Goal: Task Accomplishment & Management: Manage account settings

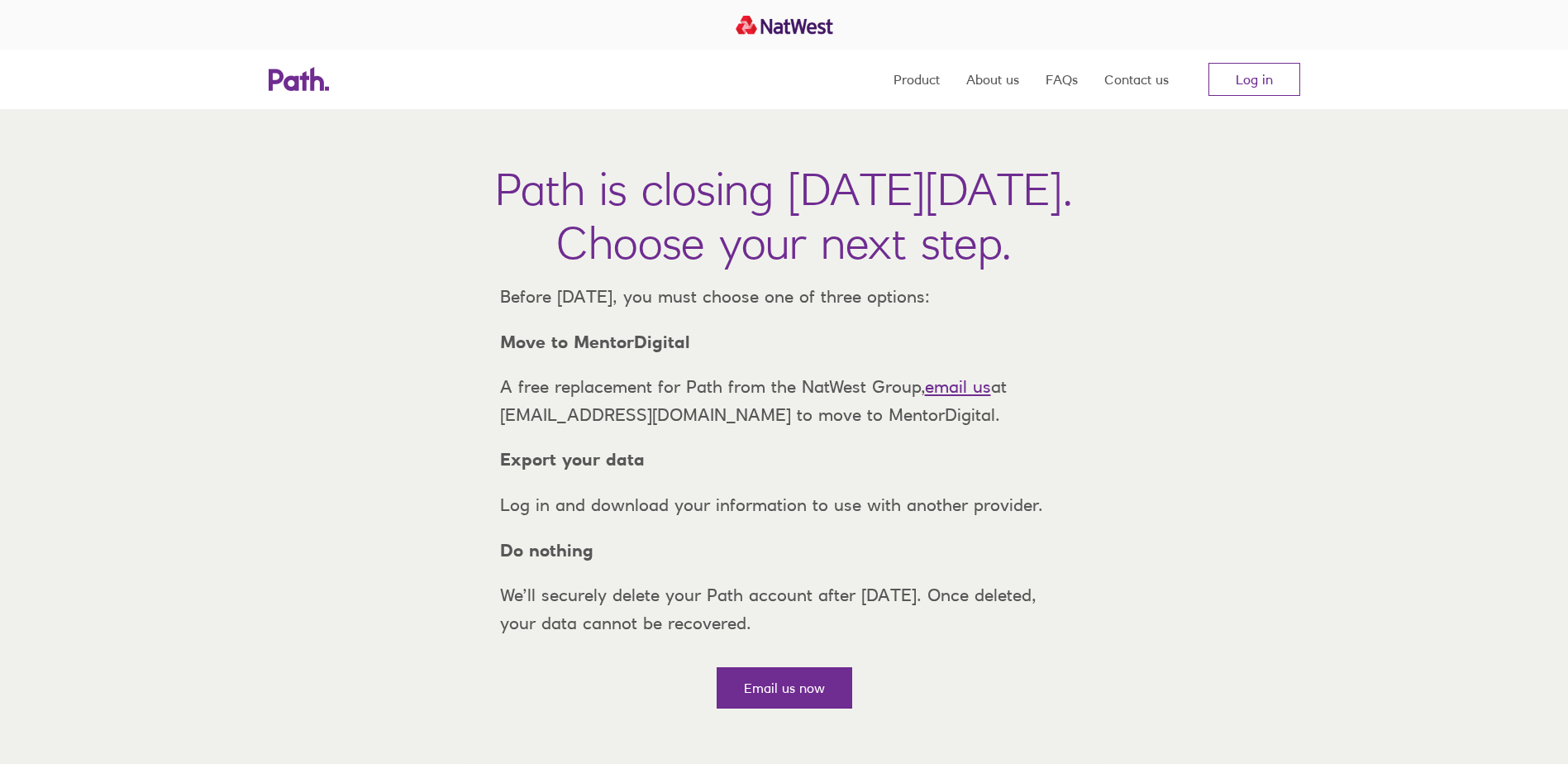
scroll to position [413, 0]
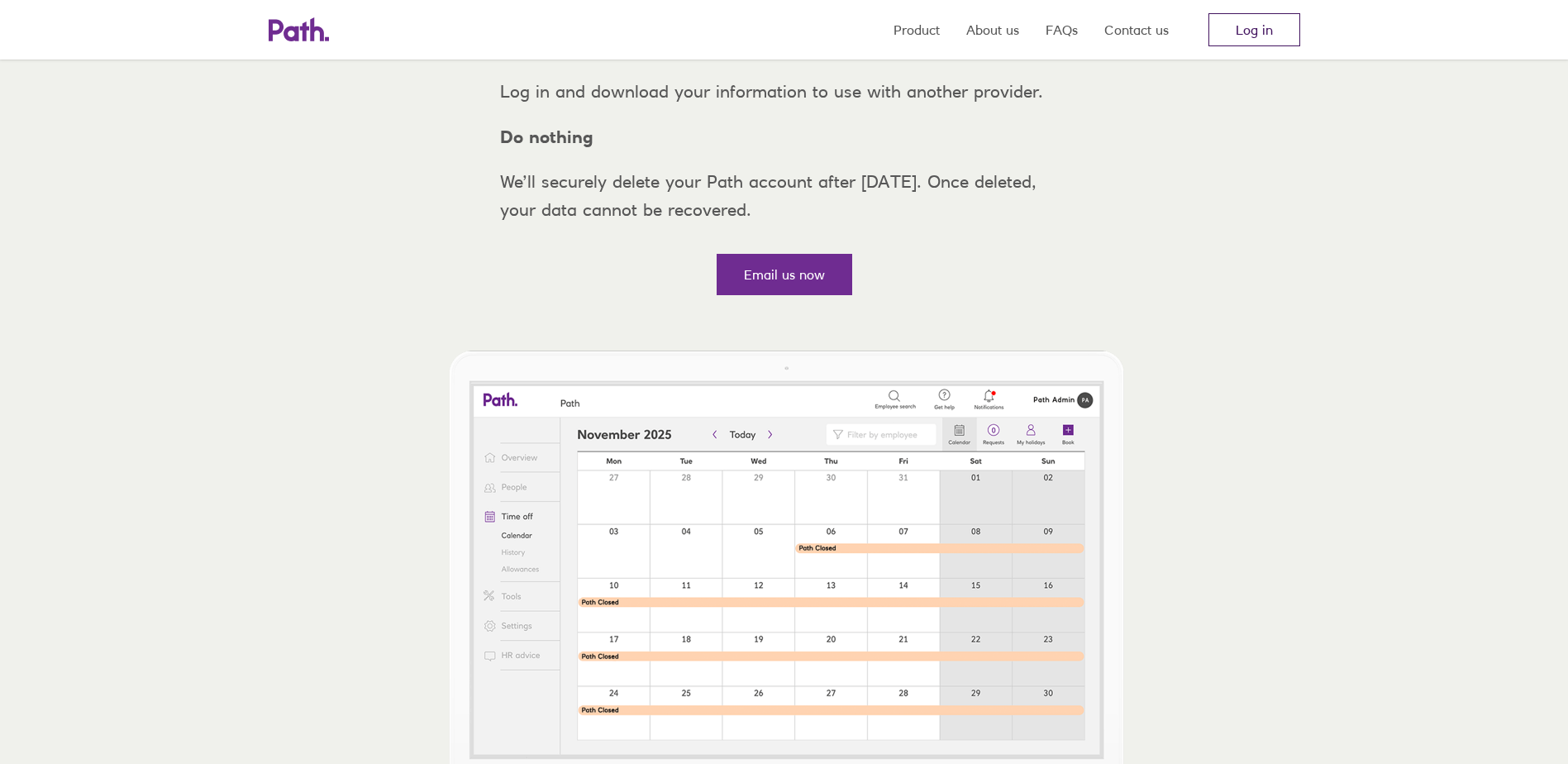
click at [1246, 32] on link "Log in" at bounding box center [1254, 29] width 92 height 33
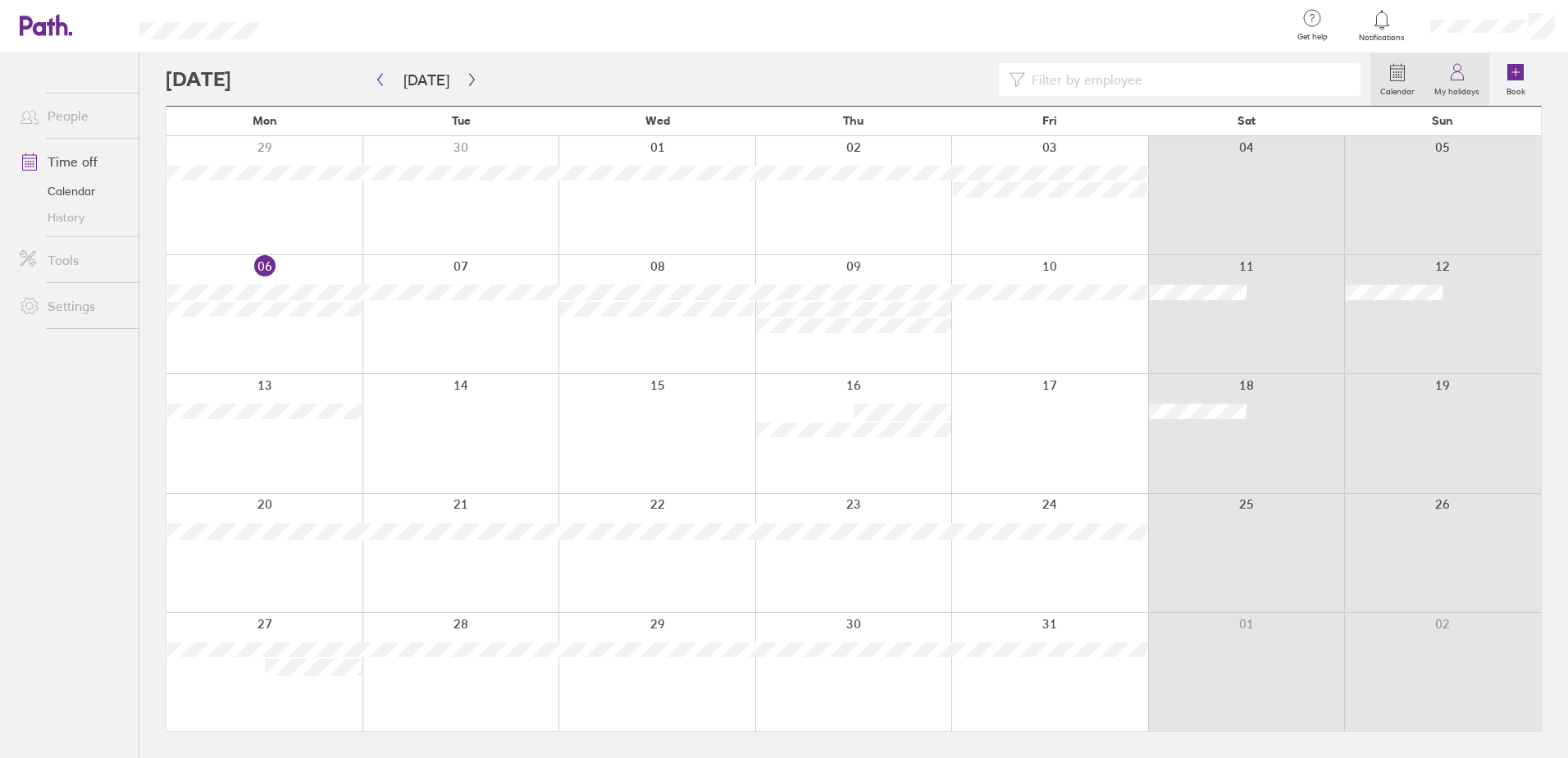
click at [1473, 82] on label "My holidays" at bounding box center [1457, 88] width 65 height 14
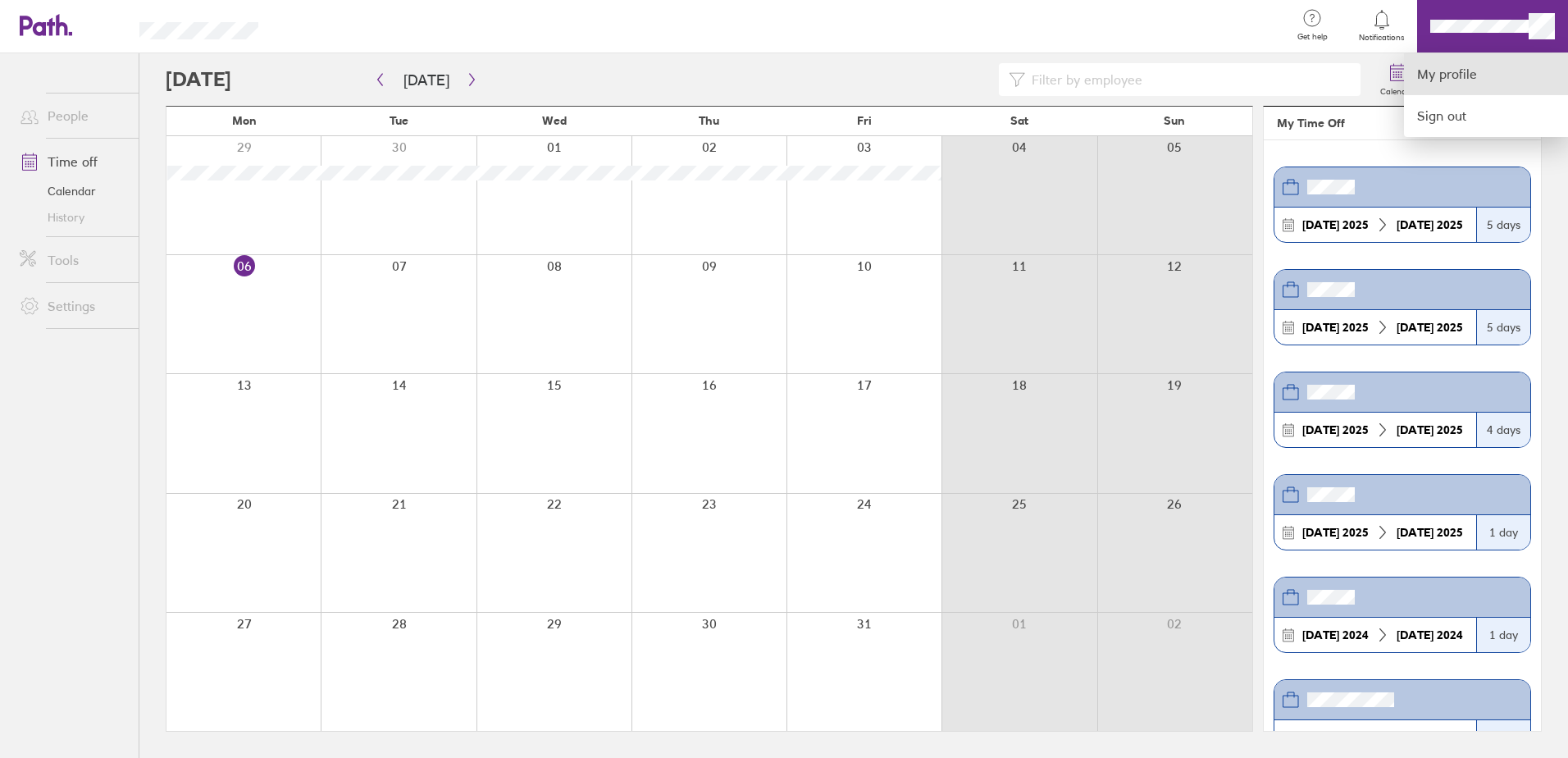
click at [1448, 83] on link "My profile" at bounding box center [1486, 74] width 164 height 42
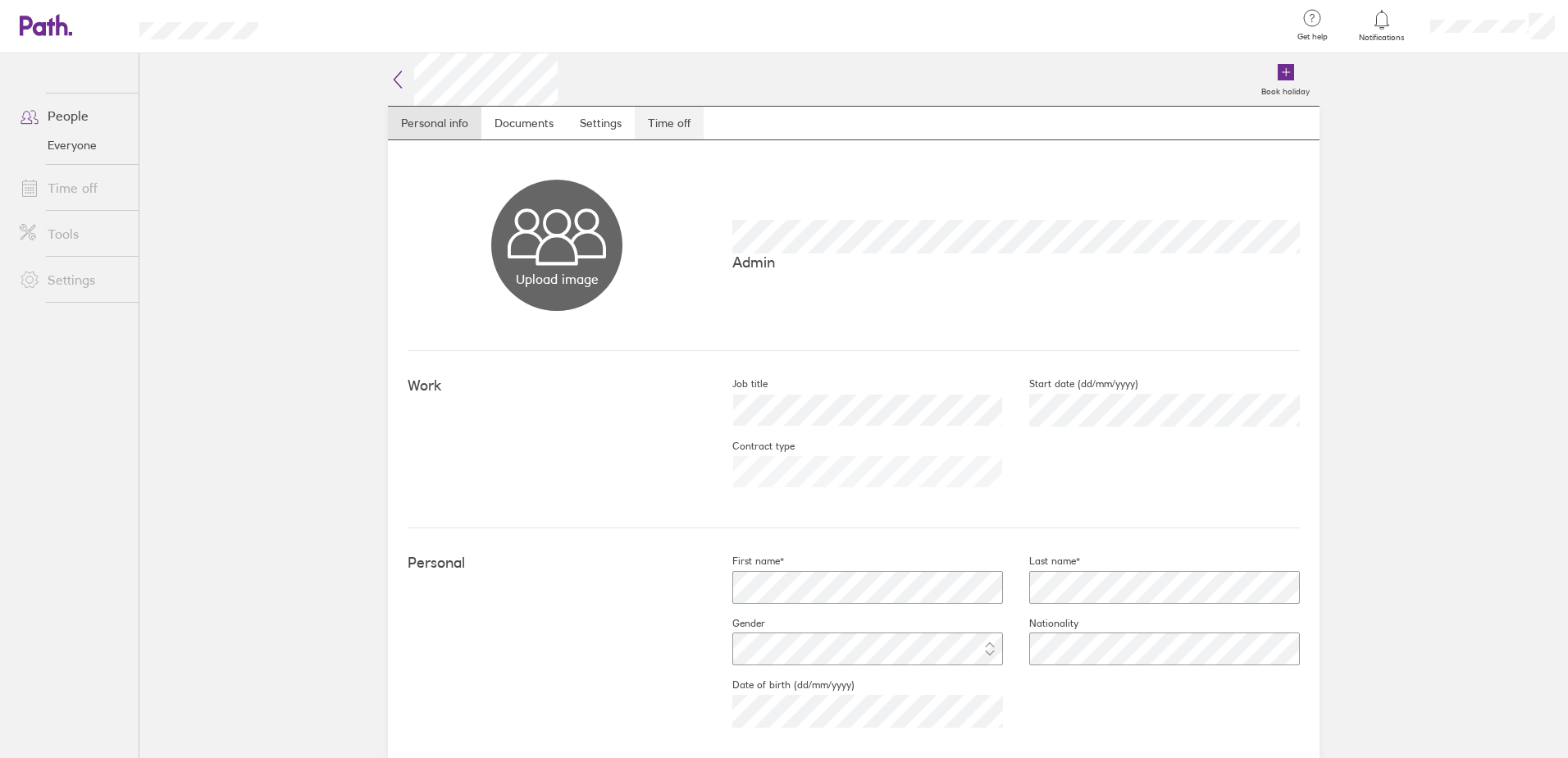
click at [659, 117] on link "Time off" at bounding box center [669, 123] width 69 height 33
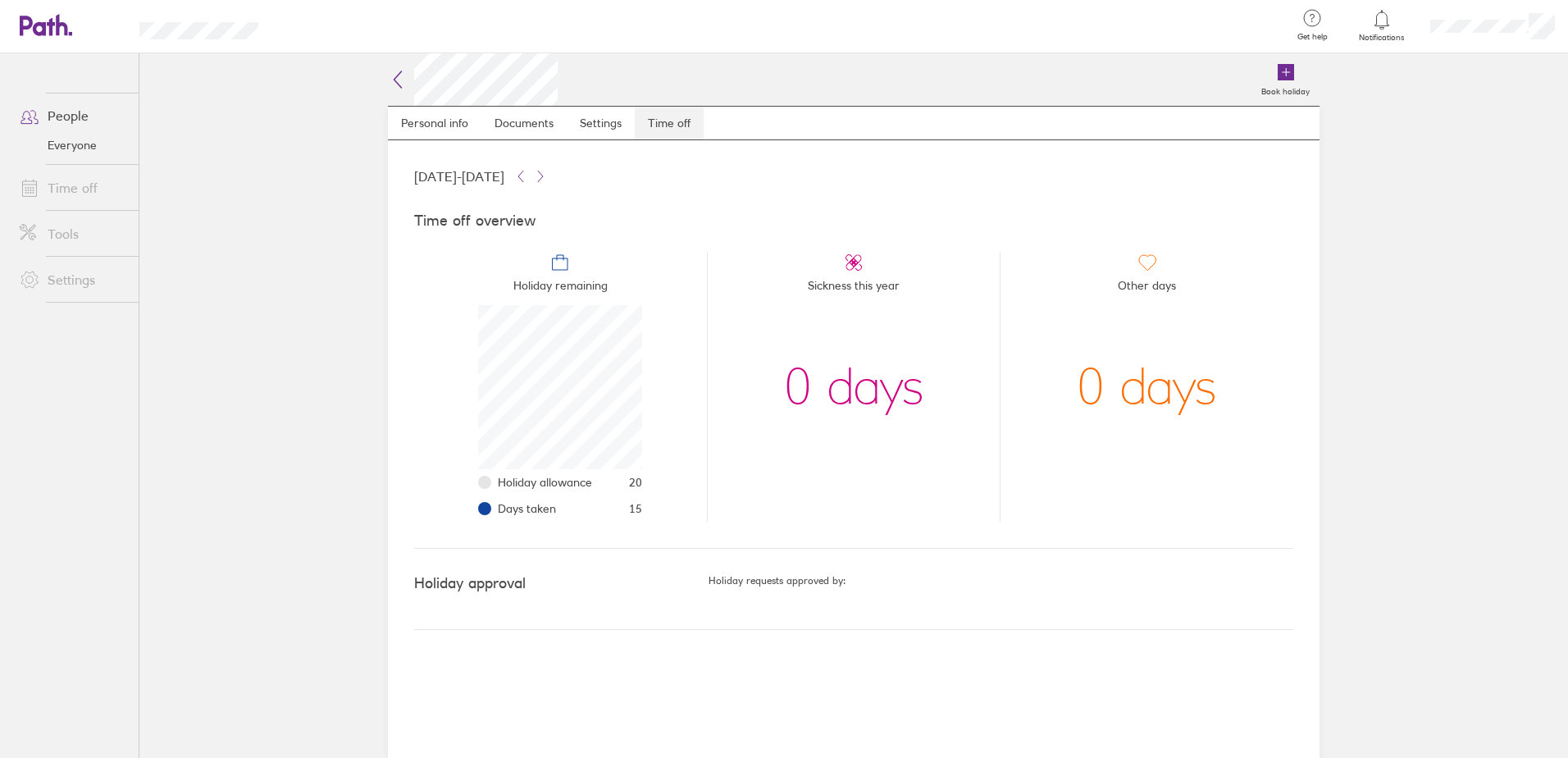
scroll to position [164, 164]
